Goal: Task Accomplishment & Management: Manage account settings

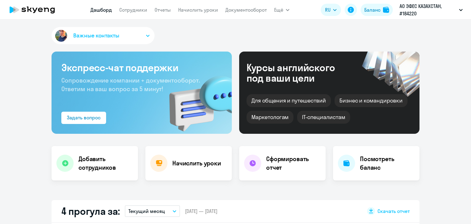
select select "30"
click at [132, 8] on link "Сотрудники" at bounding box center [133, 10] width 28 height 6
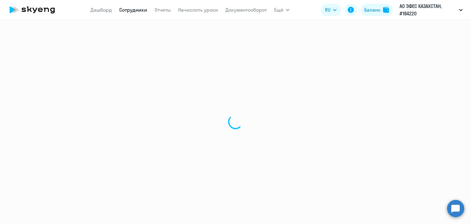
select select "30"
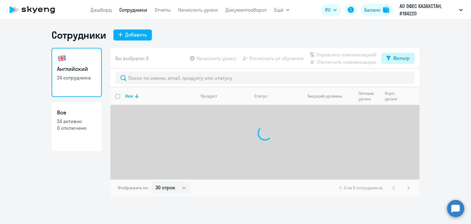
click at [394, 63] on button "Фильтр" at bounding box center [397, 58] width 33 height 11
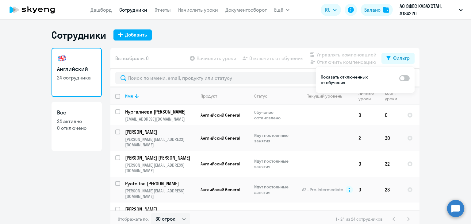
click at [404, 79] on span at bounding box center [404, 78] width 10 height 6
click at [399, 78] on input "checkbox" at bounding box center [399, 78] width 0 height 0
checkbox input "true"
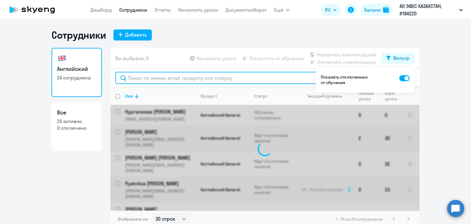
click at [141, 76] on input "text" at bounding box center [264, 78] width 299 height 12
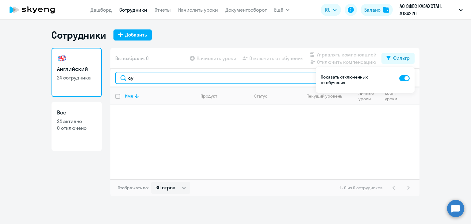
type input "с"
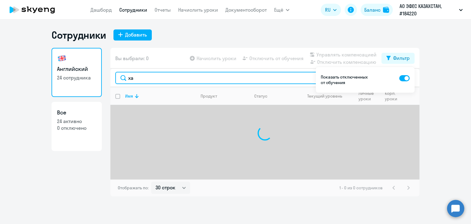
type input "х"
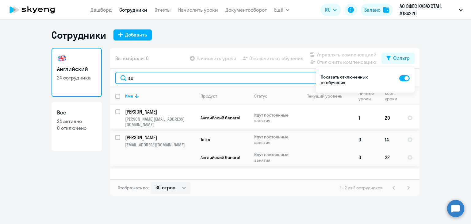
type input "su"
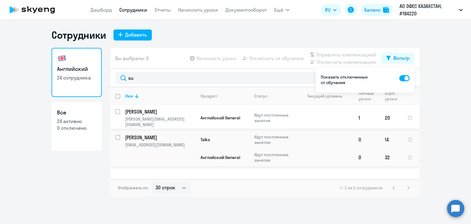
click at [136, 142] on p "sukhrab.khassanov@kz.anadoluefes.com" at bounding box center [160, 145] width 70 height 6
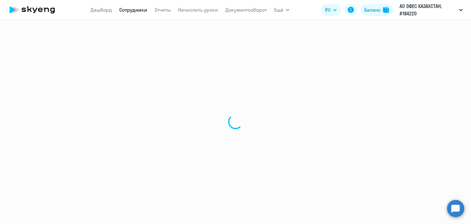
select select "english"
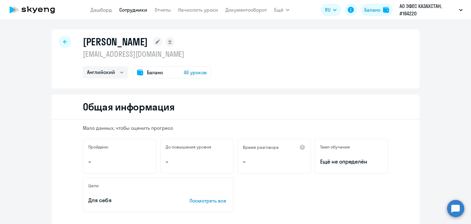
drag, startPoint x: 233, startPoint y: 53, endPoint x: 79, endPoint y: 53, distance: 154.1
click at [79, 53] on div "Khassanov Sukhrab sukhrab.khassanov@kz.anadoluefes.com Английский Баланс 46 уро…" at bounding box center [235, 58] width 368 height 59
copy p "sukhrab.khassanov@kz.anadoluefes.com"
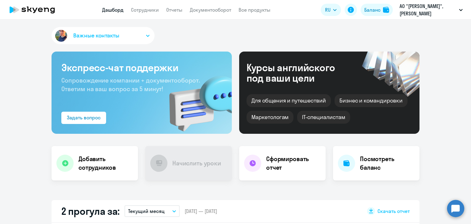
select select "30"
click at [138, 10] on link "Сотрудники" at bounding box center [145, 10] width 28 height 6
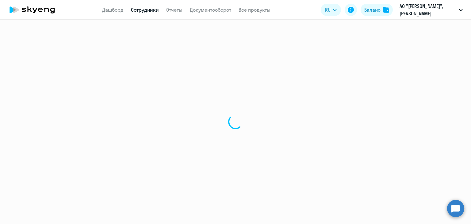
select select "30"
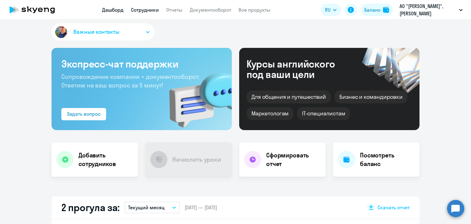
click at [131, 8] on link "Сотрудники" at bounding box center [145, 10] width 28 height 6
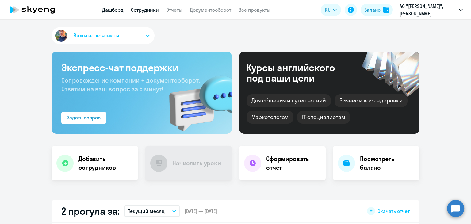
select select "30"
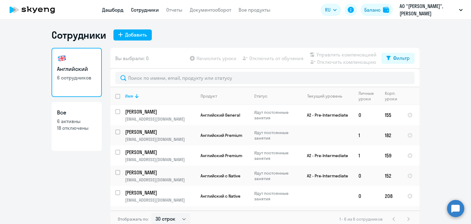
click at [119, 10] on link "Дашборд" at bounding box center [112, 10] width 21 height 6
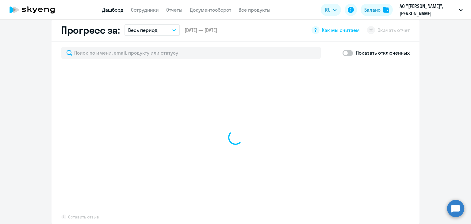
scroll to position [355, 0]
select select "30"
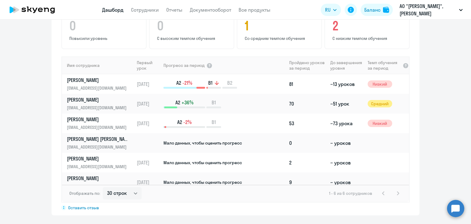
scroll to position [0, 0]
click at [147, 9] on link "Сотрудники" at bounding box center [145, 10] width 28 height 6
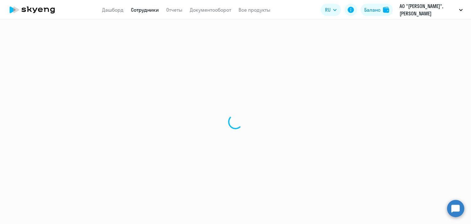
select select "30"
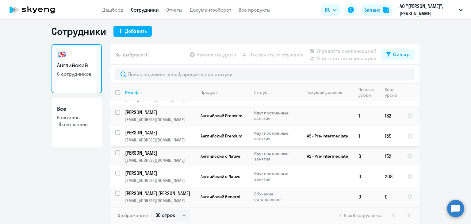
scroll to position [17, 0]
click at [116, 173] on input "select row 39977600" at bounding box center [121, 176] width 12 height 12
checkbox input "true"
click at [267, 57] on span "Отключить от обучения" at bounding box center [276, 54] width 54 height 7
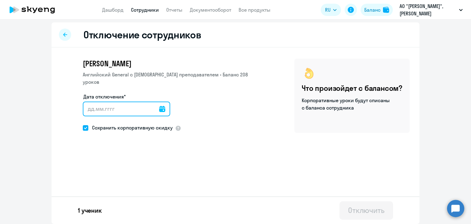
click at [145, 107] on input "Дата отключения*" at bounding box center [126, 108] width 87 height 15
click at [161, 101] on input "Дата отключения*" at bounding box center [126, 108] width 87 height 15
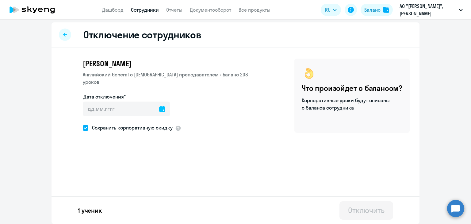
click at [159, 106] on icon at bounding box center [162, 109] width 6 height 6
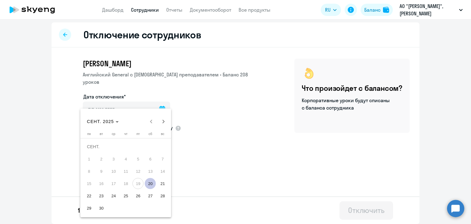
click at [150, 185] on span "20" at bounding box center [150, 183] width 11 height 11
type input "20.09.2025"
type input "20.9.2025"
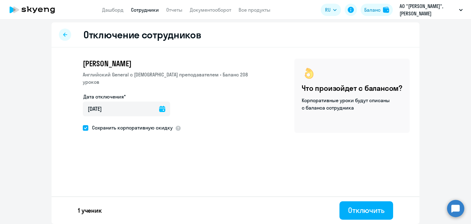
click at [83, 125] on span at bounding box center [86, 128] width 6 height 6
click at [83, 127] on input "Сохранить корпоративную скидку" at bounding box center [82, 127] width 0 height 0
checkbox input "false"
click at [366, 211] on div "Отключить" at bounding box center [366, 210] width 36 height 10
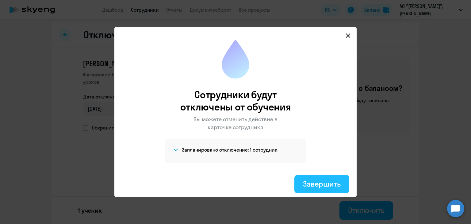
click at [319, 182] on div "Завершить" at bounding box center [322, 184] width 38 height 10
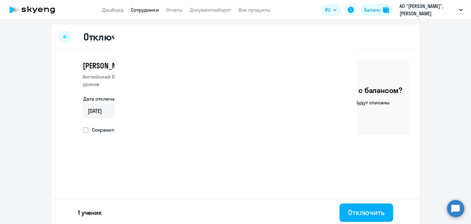
select select "30"
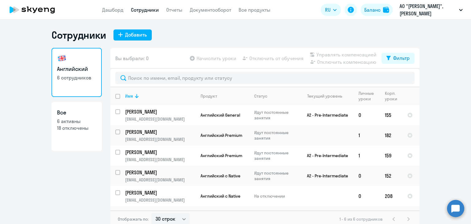
click at [115, 5] on app-header "Дашборд Сотрудники Отчеты Документооборот Все продукты Дашборд Сотрудники Отчет…" at bounding box center [235, 10] width 471 height 20
click at [117, 14] on app-header "Дашборд Сотрудники Отчеты Документооборот Все продукты Дашборд Сотрудники Отчет…" at bounding box center [235, 10] width 471 height 20
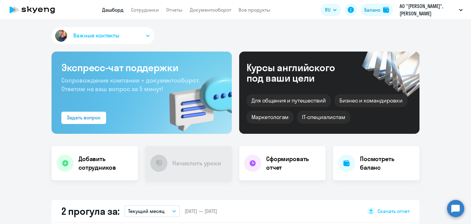
select select "30"
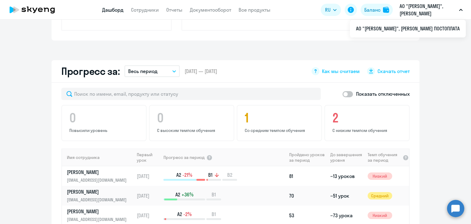
scroll to position [7, 0]
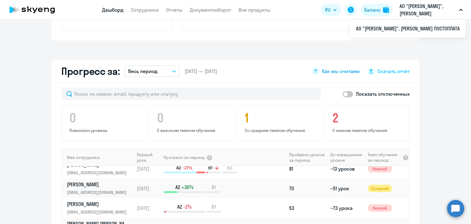
click at [315, 74] on icon at bounding box center [315, 71] width 8 height 8
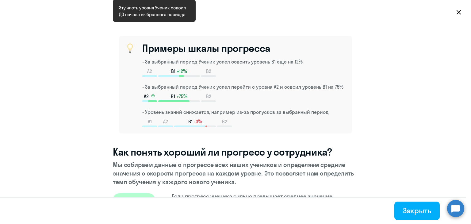
scroll to position [136, 0]
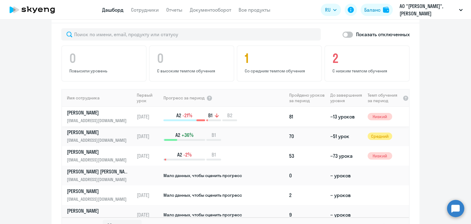
drag, startPoint x: 186, startPoint y: 121, endPoint x: 194, endPoint y: 120, distance: 7.7
click at [194, 120] on td "A2 -21% B1 B2" at bounding box center [225, 117] width 124 height 20
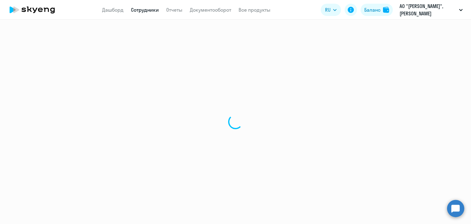
select select "english"
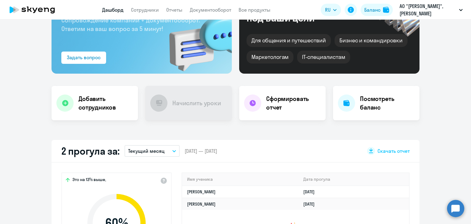
select select "30"
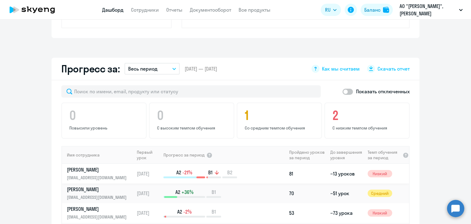
click at [96, 171] on p "[PERSON_NAME]" at bounding box center [98, 169] width 63 height 7
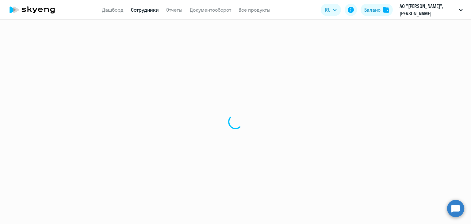
select select "english"
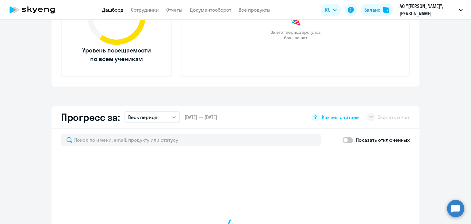
scroll to position [355, 0]
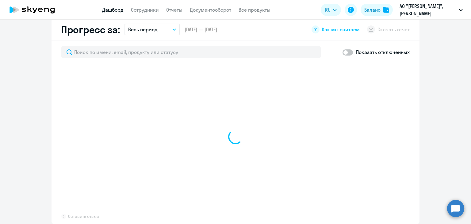
select select "30"
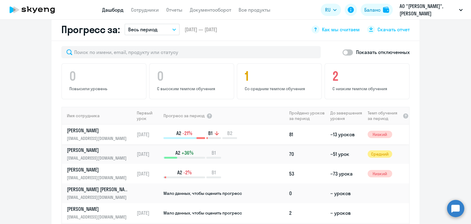
click at [77, 131] on p "[PERSON_NAME]" at bounding box center [98, 130] width 63 height 7
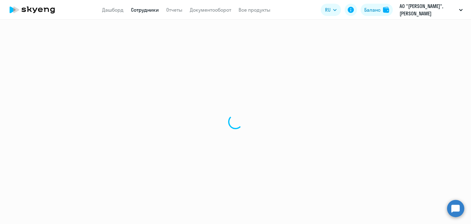
select select "english"
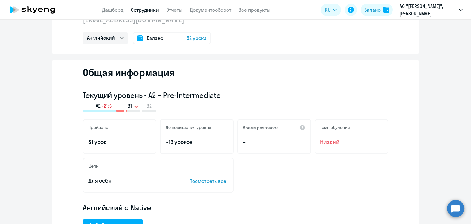
scroll to position [35, 0]
click at [195, 34] on span "152 урока" at bounding box center [195, 37] width 21 height 7
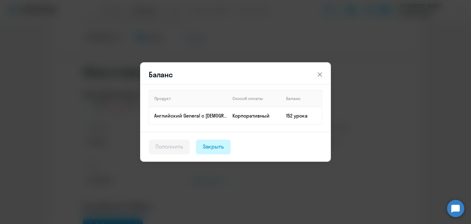
click at [217, 143] on div "Закрыть" at bounding box center [212, 146] width 21 height 8
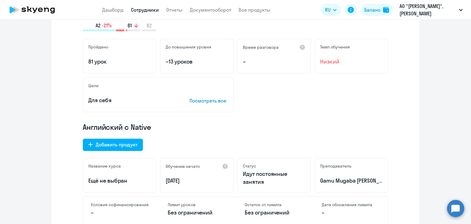
scroll to position [0, 0]
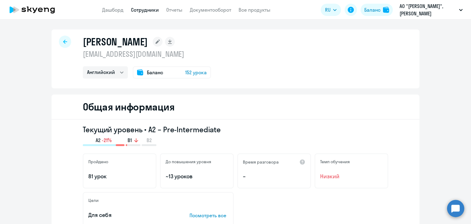
click at [65, 42] on div at bounding box center [65, 42] width 12 height 12
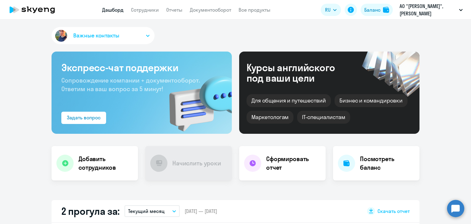
select select "30"
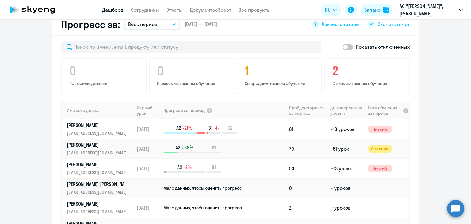
scroll to position [357, 0]
